Goal: Information Seeking & Learning: Learn about a topic

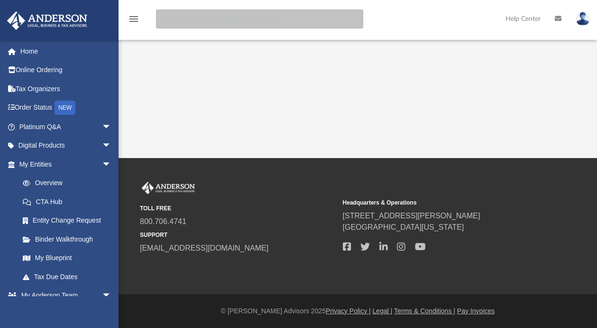
click at [231, 20] on input "search" at bounding box center [259, 18] width 207 height 19
type input "******"
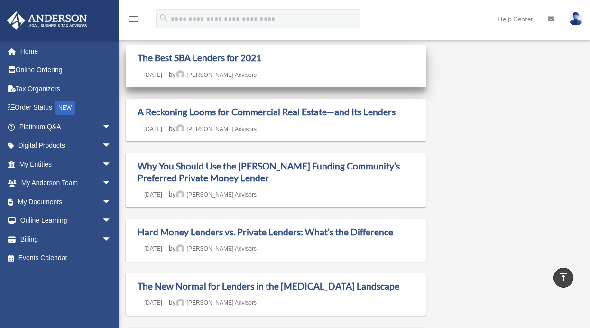
scroll to position [297, 0]
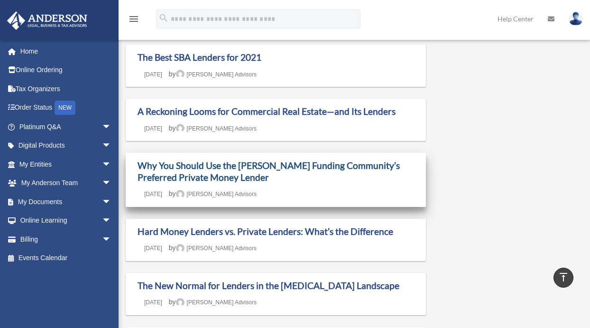
click at [337, 166] on link "Why You Should Use the [PERSON_NAME] Funding Community’s Preferred Private Mone…" at bounding box center [269, 171] width 262 height 23
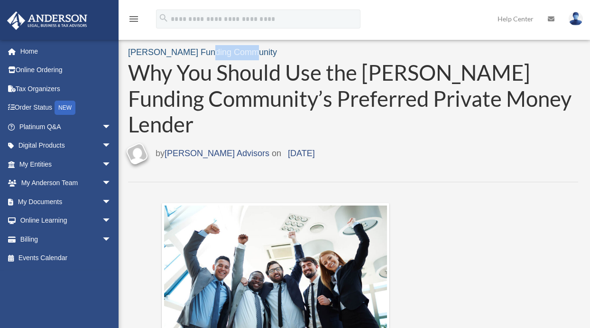
drag, startPoint x: 251, startPoint y: 53, endPoint x: 200, endPoint y: 53, distance: 51.3
click at [200, 53] on div "[PERSON_NAME] Funding Community" at bounding box center [353, 52] width 450 height 15
click at [268, 55] on div "[PERSON_NAME] Funding Community" at bounding box center [353, 52] width 450 height 15
click at [229, 54] on link "[PERSON_NAME] Funding Community" at bounding box center [202, 51] width 149 height 9
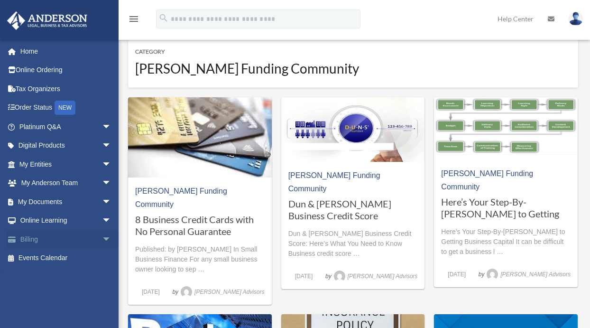
click at [102, 238] on span "arrow_drop_down" at bounding box center [111, 239] width 19 height 19
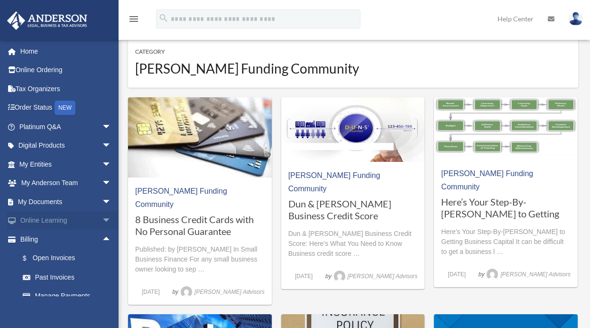
click at [102, 222] on span "arrow_drop_down" at bounding box center [111, 220] width 19 height 19
click at [47, 274] on link "Resources" at bounding box center [69, 276] width 112 height 19
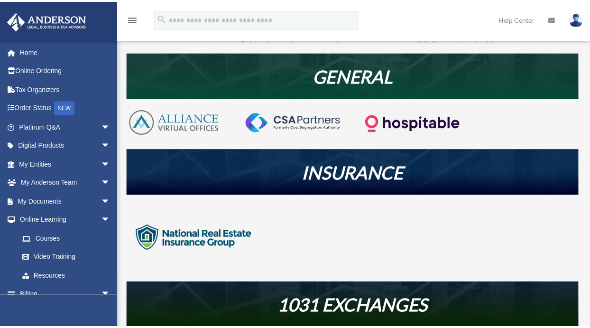
scroll to position [159, 0]
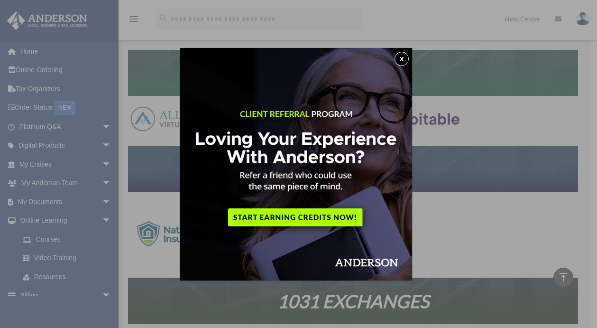
click at [406, 60] on button "x" at bounding box center [402, 59] width 14 height 14
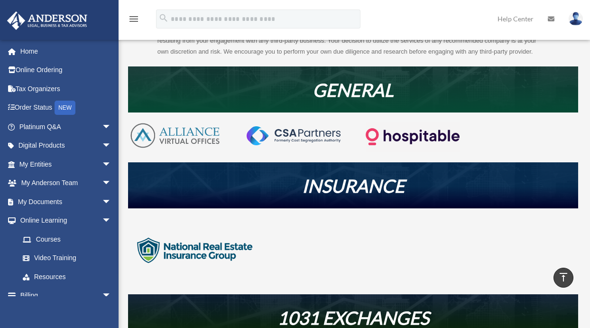
scroll to position [0, 0]
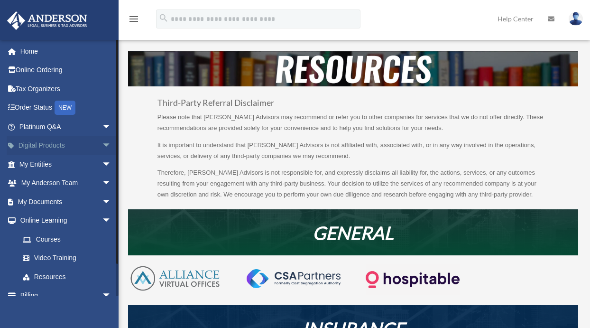
click at [102, 143] on span "arrow_drop_down" at bounding box center [111, 145] width 19 height 19
